Goal: Find specific page/section: Find specific page/section

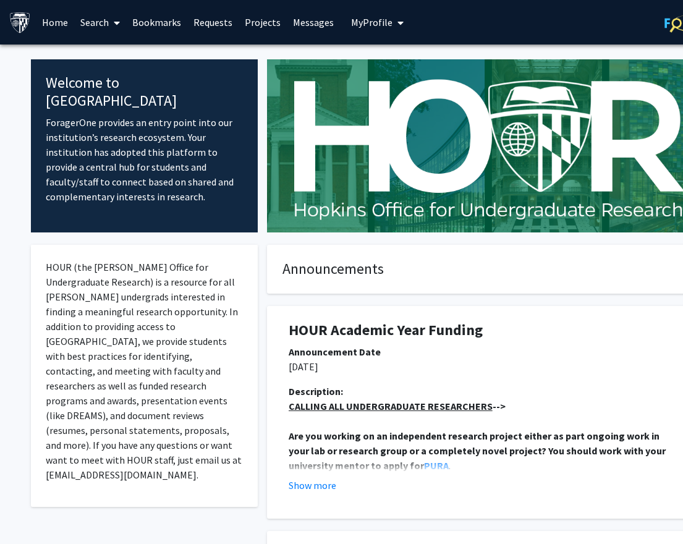
click at [75, 13] on link "Search" at bounding box center [100, 22] width 52 height 43
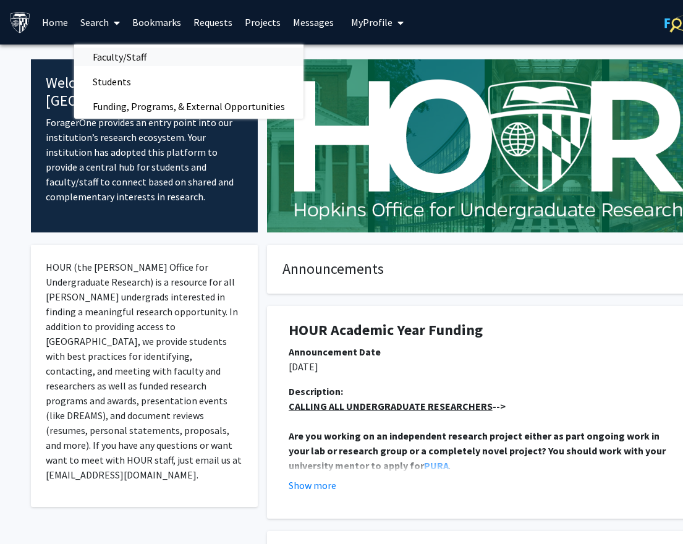
click at [114, 52] on span "Faculty/Staff" at bounding box center [119, 56] width 91 height 25
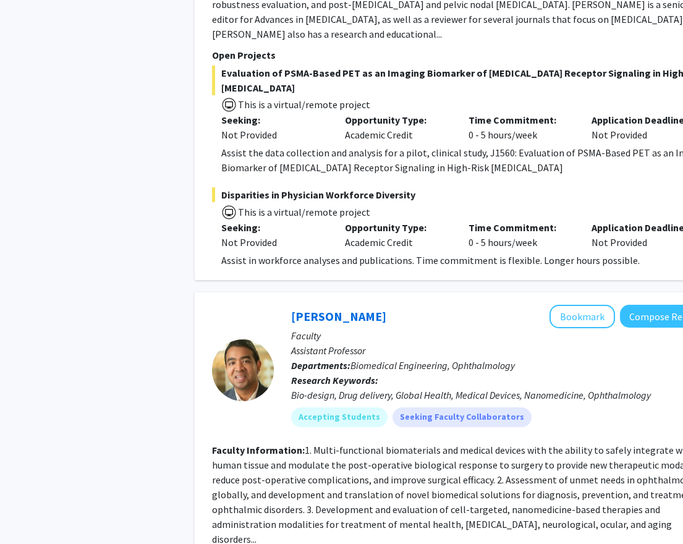
scroll to position [5871, 0]
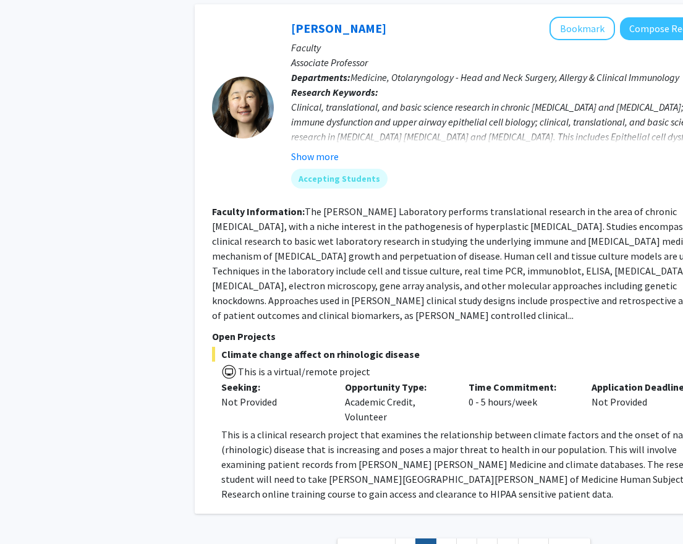
scroll to position [4464, 0]
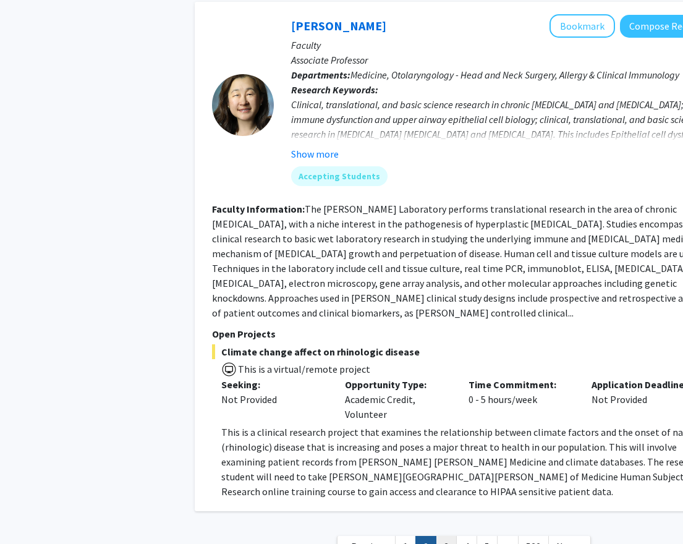
click at [450, 536] on link "3" at bounding box center [446, 547] width 21 height 22
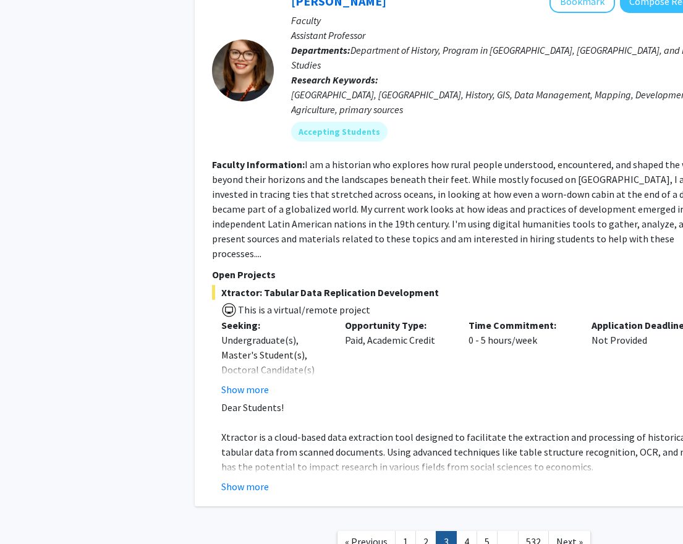
scroll to position [4310, 0]
click at [467, 531] on link "4" at bounding box center [466, 542] width 21 height 22
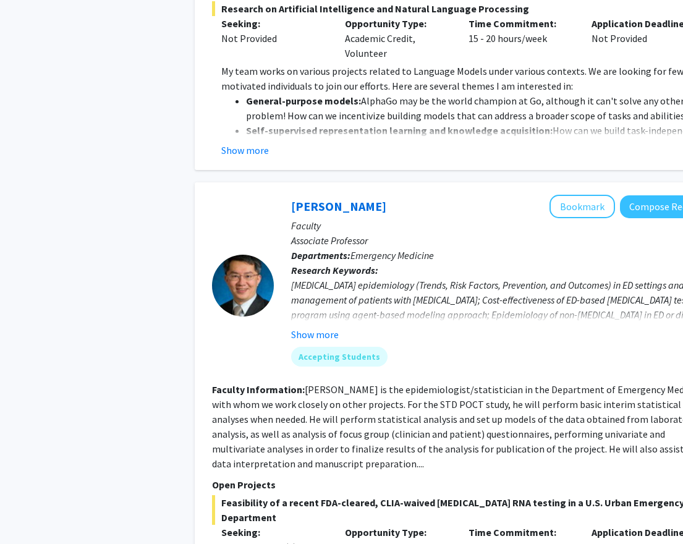
scroll to position [4430, 0]
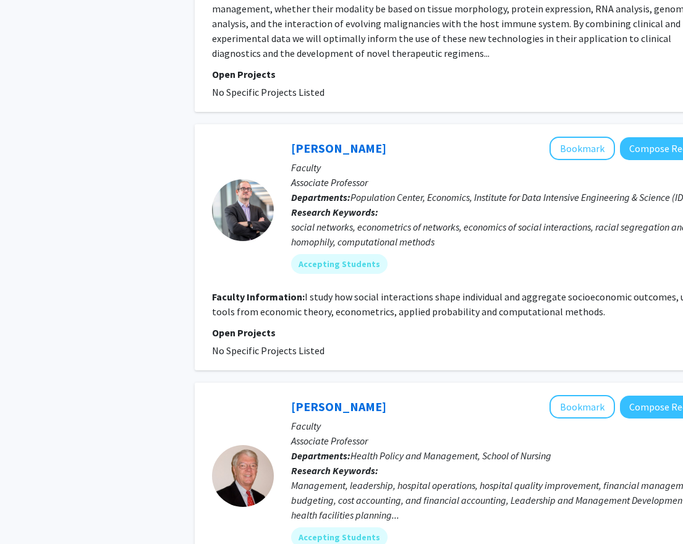
scroll to position [3480, 0]
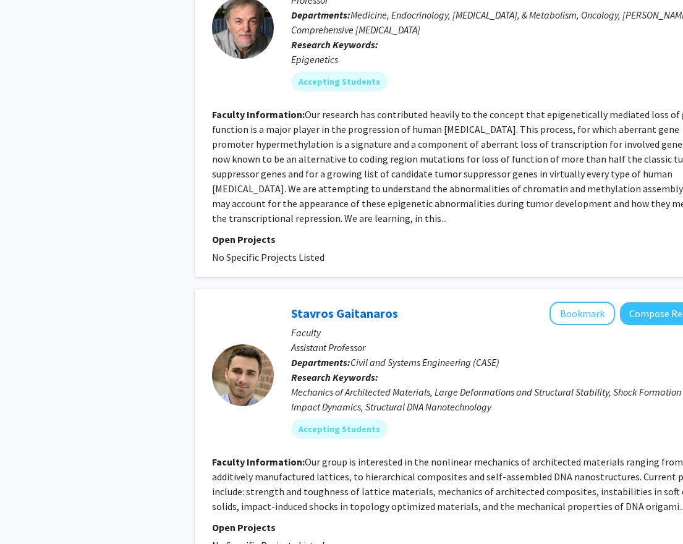
scroll to position [1064, 0]
